Goal: Task Accomplishment & Management: Complete application form

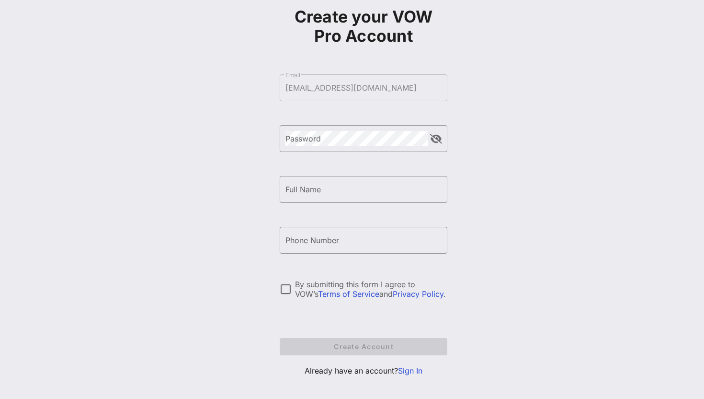
scroll to position [66, 0]
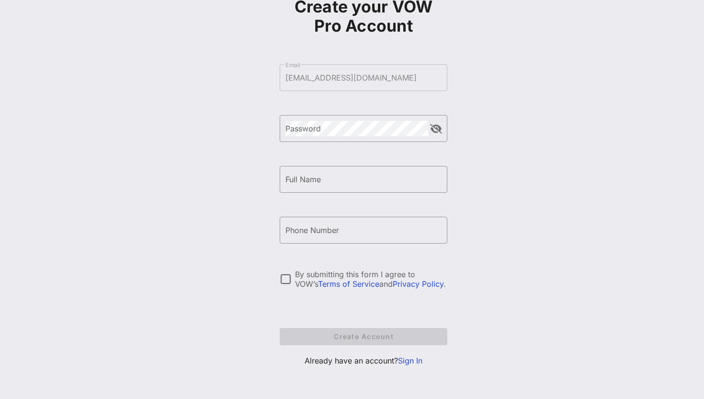
click at [403, 358] on link "Sign In" at bounding box center [410, 360] width 24 height 10
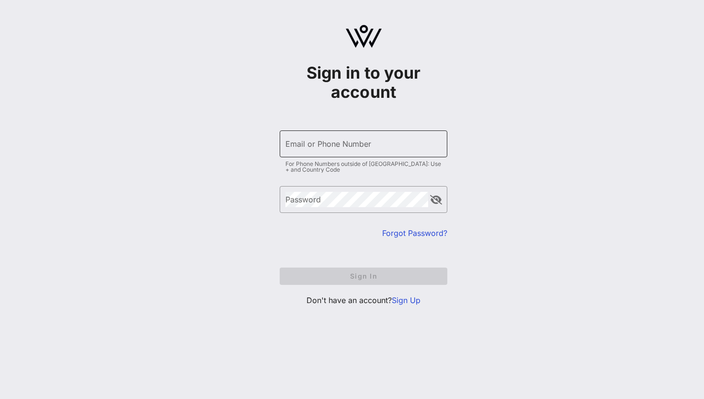
click at [317, 140] on div "Email or Phone Number" at bounding box center [363, 143] width 156 height 27
type input "4"
type input "[EMAIL_ADDRESS][DOMAIN_NAME]"
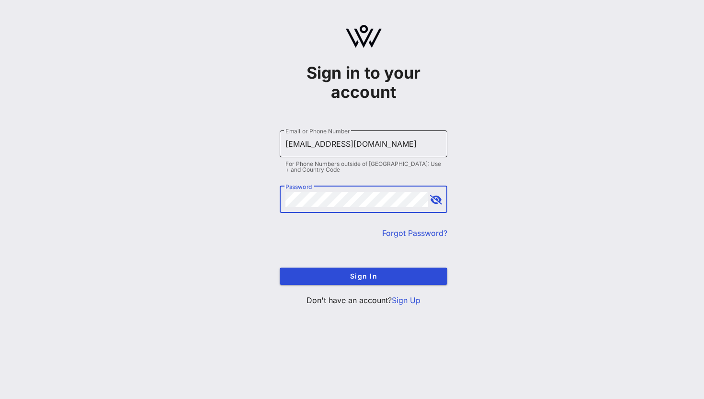
click at [280, 267] on button "Sign In" at bounding box center [364, 275] width 168 height 17
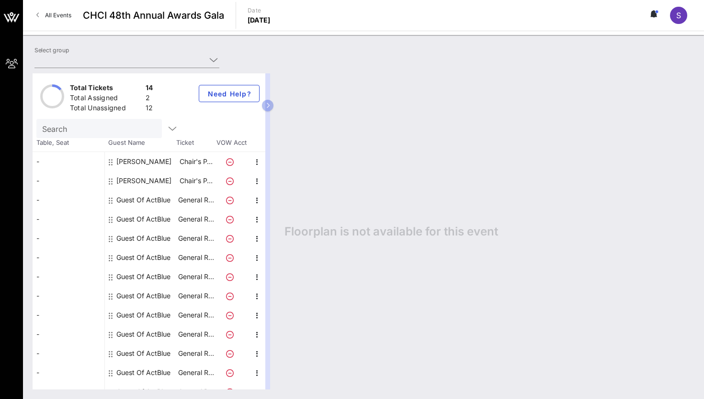
type input "ActBlue (ActBlue) [[PERSON_NAME], [EMAIL_ADDRESS][DOMAIN_NAME]]"
click at [148, 106] on div "12" at bounding box center [150, 109] width 8 height 12
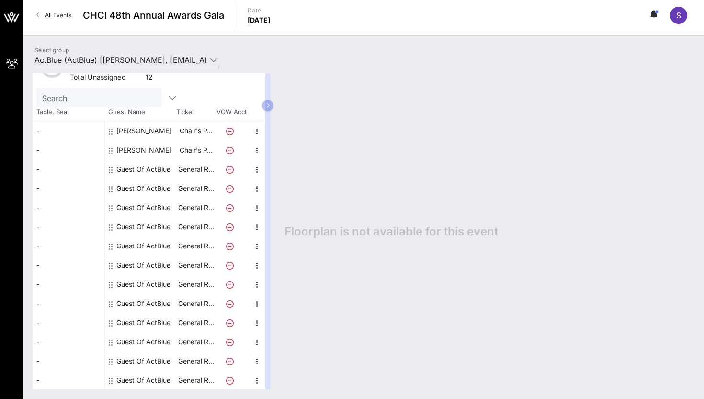
click at [157, 381] on div "Guest Of ActBlue" at bounding box center [143, 379] width 54 height 19
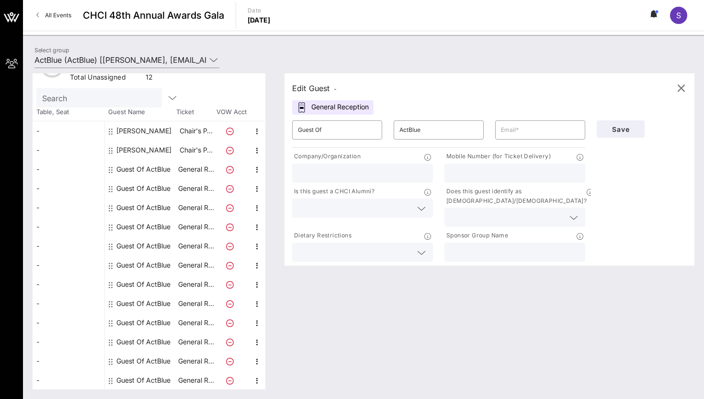
click at [159, 346] on div "Guest Of ActBlue" at bounding box center [143, 341] width 54 height 19
click at [162, 340] on div "Guest Of ActBlue" at bounding box center [143, 341] width 54 height 19
click at [163, 313] on div "Guest Of ActBlue" at bounding box center [143, 322] width 54 height 19
click at [163, 291] on div "Guest Of ActBlue" at bounding box center [143, 283] width 54 height 19
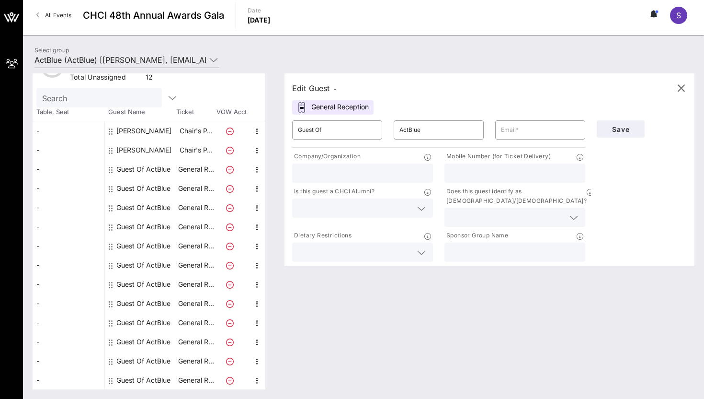
click at [169, 238] on div "Guest Of ActBlue" at bounding box center [143, 245] width 54 height 19
click at [191, 174] on p "General R…" at bounding box center [196, 169] width 38 height 19
click at [447, 66] on div "Total Tickets 14 Total Assigned 2 Total Unassigned 12 Need Help? Search Table, …" at bounding box center [363, 231] width 681 height 335
click at [189, 145] on p "Chair's P…" at bounding box center [196, 149] width 38 height 19
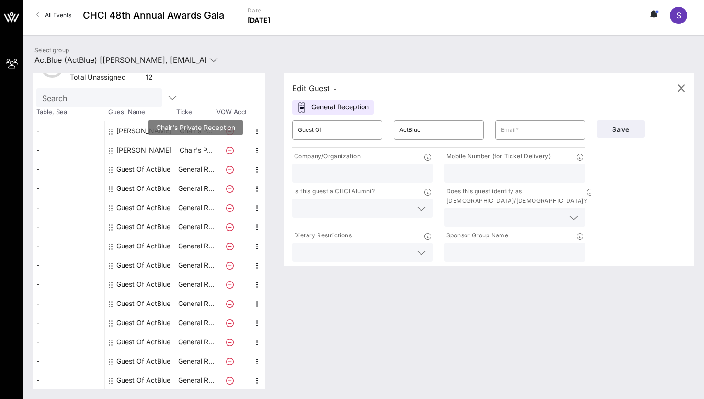
click at [214, 149] on p "Chair's P…" at bounding box center [196, 149] width 38 height 19
click at [208, 160] on p "General R…" at bounding box center [196, 169] width 38 height 19
click at [160, 121] on div "[PERSON_NAME]" at bounding box center [143, 130] width 55 height 19
type input "[PERSON_NAME]"
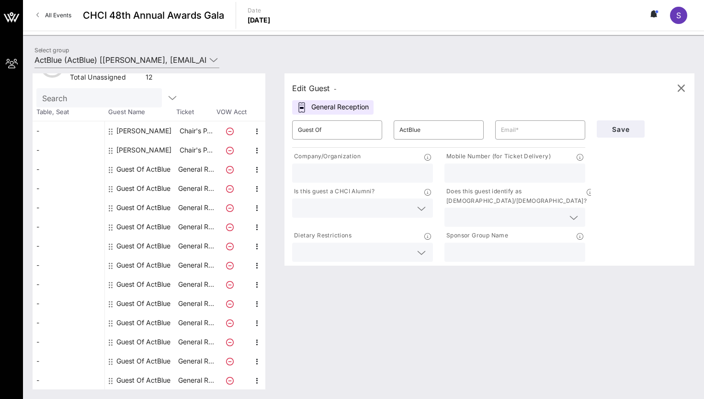
type input "[EMAIL_ADDRESS][DOMAIN_NAME]"
type input "ActBlue"
click at [160, 142] on div "[PERSON_NAME]" at bounding box center [143, 149] width 55 height 19
type input "[PERSON_NAME]"
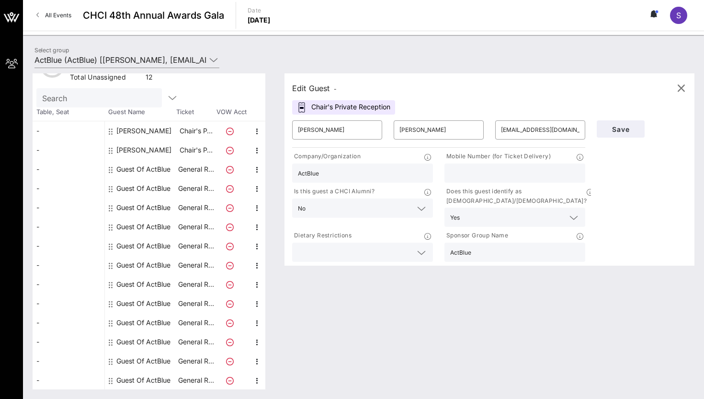
type input "[PERSON_NAME]"
type input "[EMAIL_ADDRESS][DOMAIN_NAME]"
click at [155, 162] on div "Guest Of ActBlue" at bounding box center [143, 169] width 54 height 19
type input "Guest Of"
type input "ActBlue"
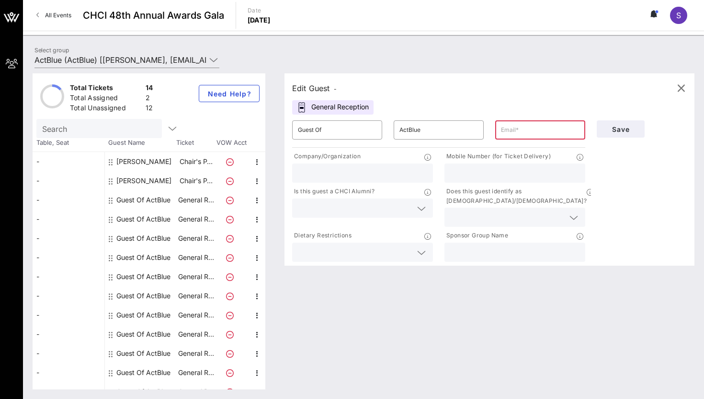
scroll to position [2, 0]
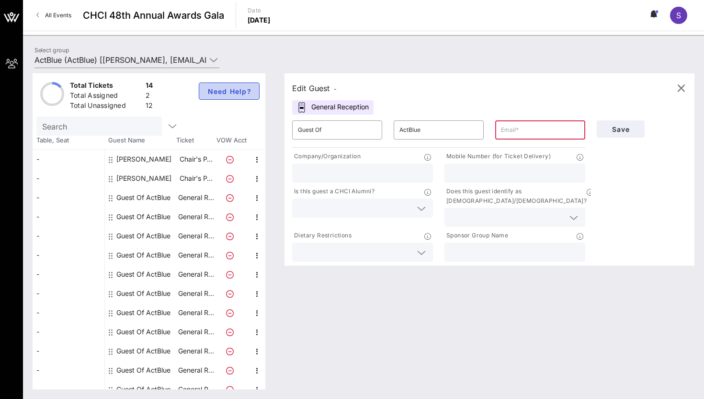
click at [237, 93] on span "Need Help?" at bounding box center [229, 91] width 45 height 8
